Goal: Navigation & Orientation: Find specific page/section

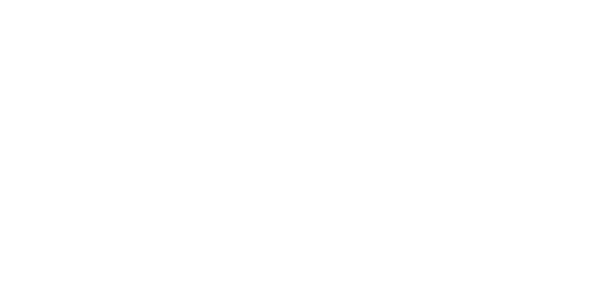
select select
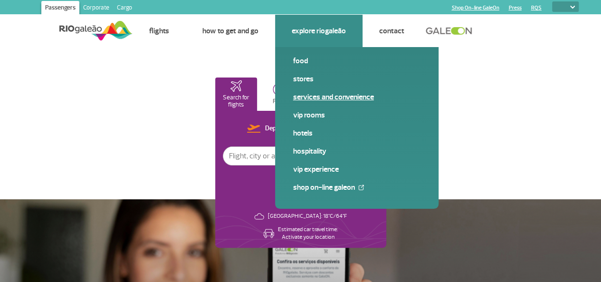
click at [321, 99] on link "Services and Convenience" at bounding box center [356, 97] width 127 height 10
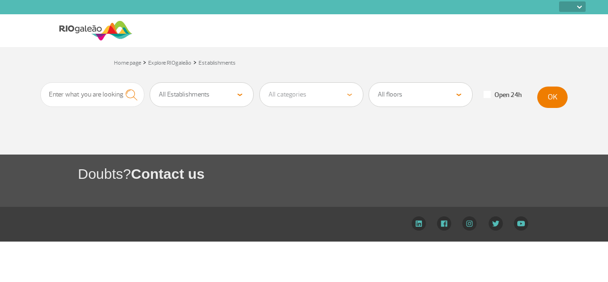
select select
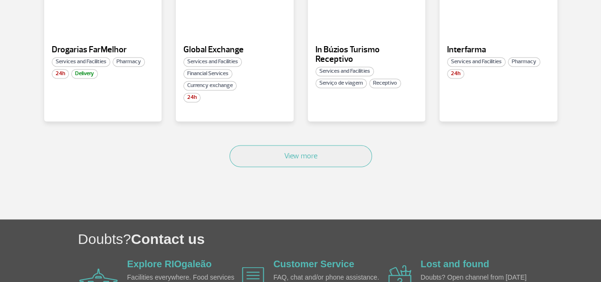
scroll to position [669, 0]
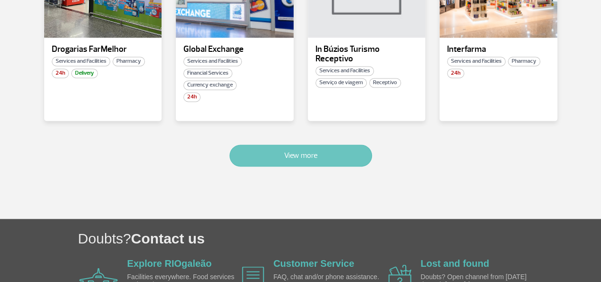
click at [268, 154] on button "View more" at bounding box center [301, 155] width 143 height 22
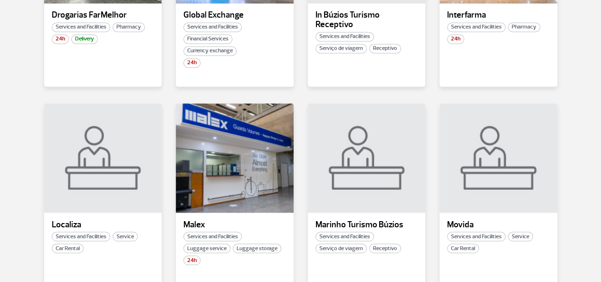
scroll to position [704, 0]
